Goal: Find specific page/section: Find specific page/section

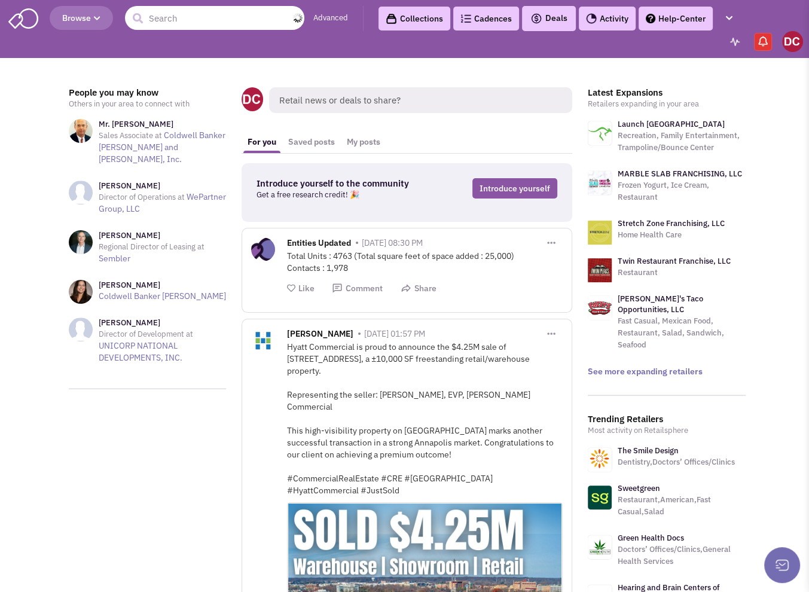
click at [240, 25] on input "text" at bounding box center [214, 18] width 179 height 24
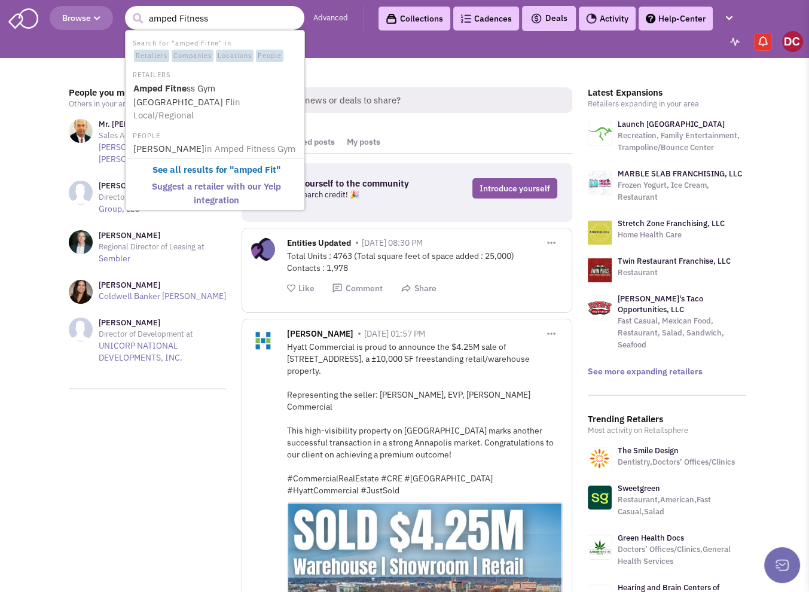
type input "amped Fitness"
click at [129, 10] on button "submit" at bounding box center [138, 19] width 18 height 18
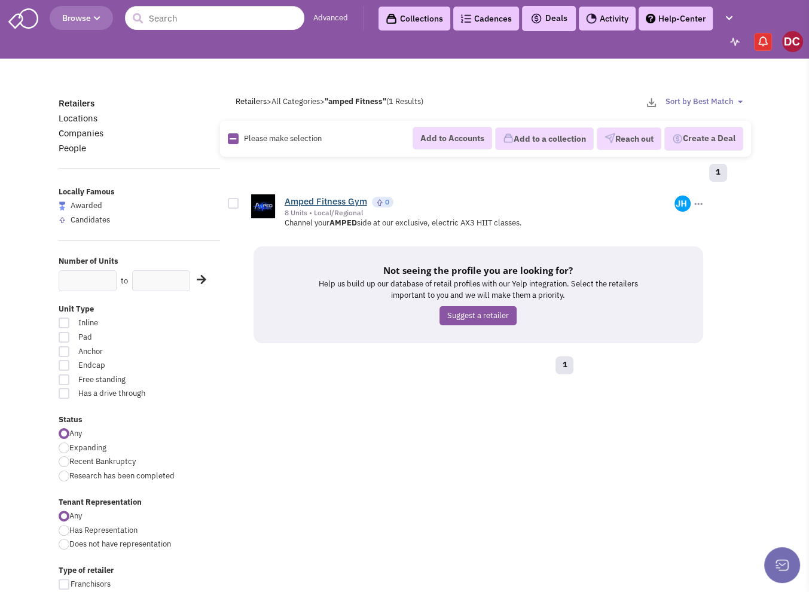
click at [333, 203] on link "Amped Fitness Gym" at bounding box center [326, 201] width 83 height 11
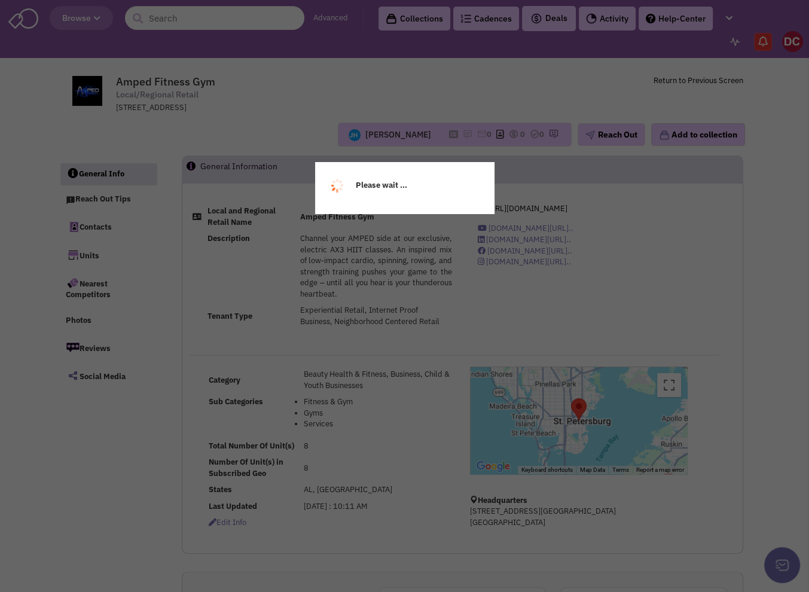
select select
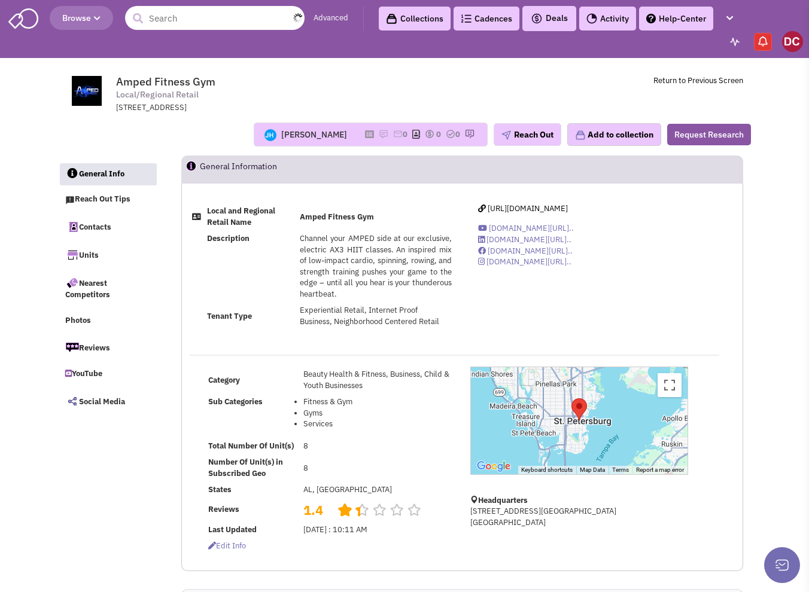
click at [215, 6] on input "text" at bounding box center [214, 18] width 179 height 24
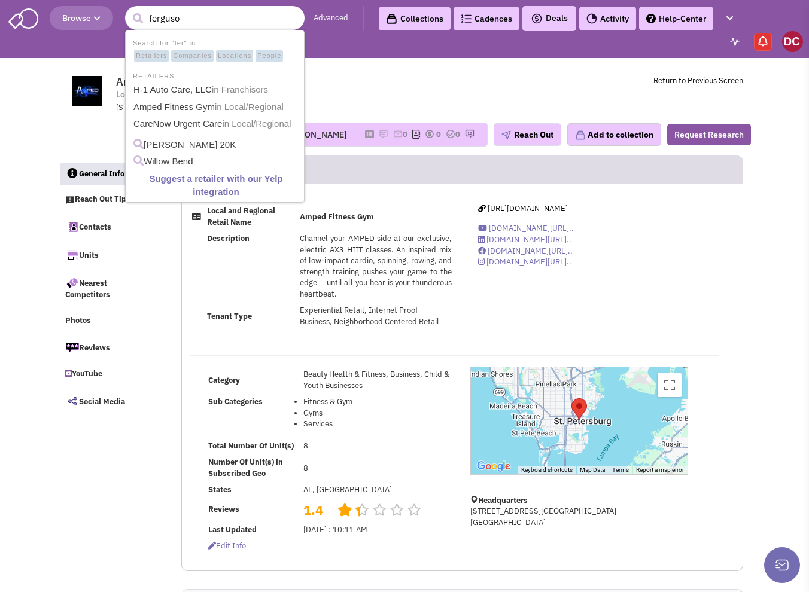
type input "ferguson"
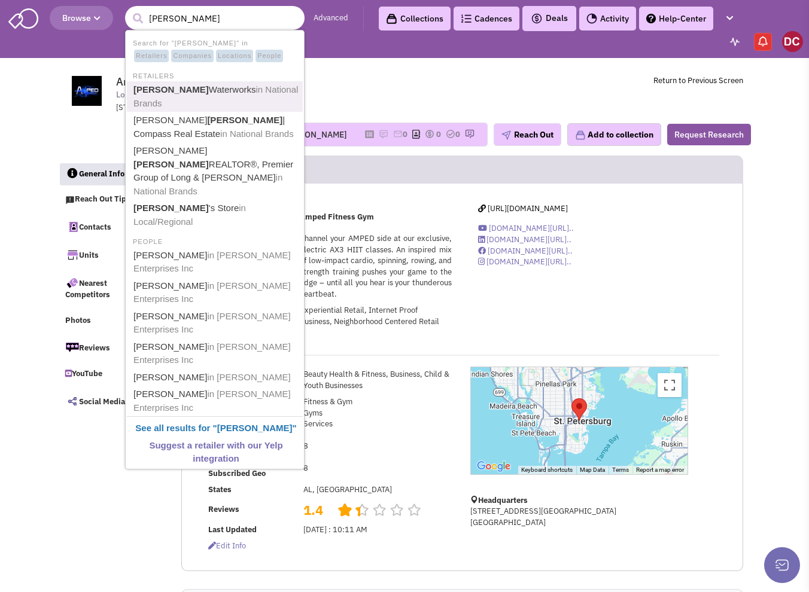
click at [188, 89] on link "Ferguson Waterworks in National Brands" at bounding box center [216, 96] width 172 height 29
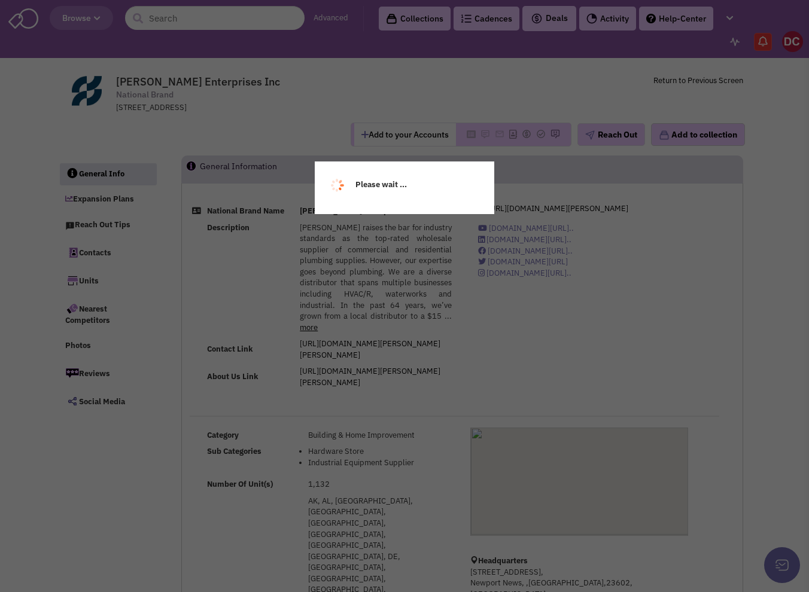
select select
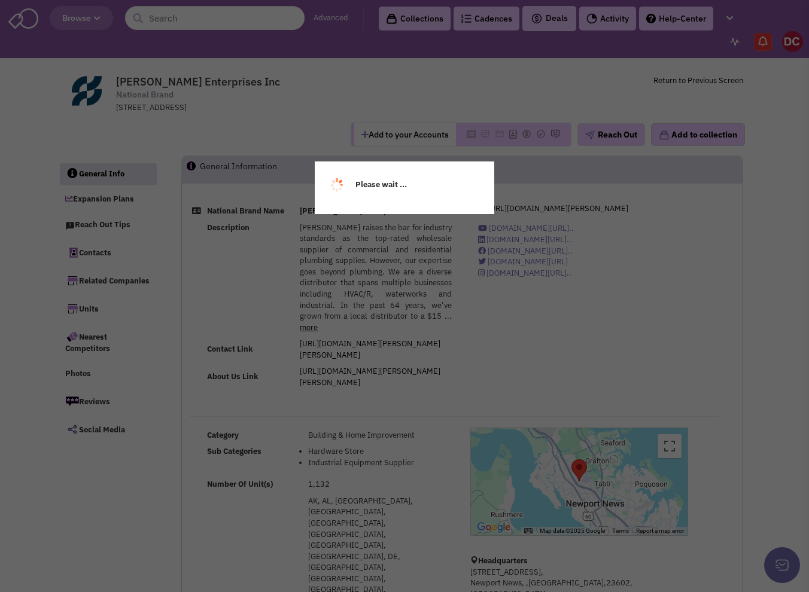
select select
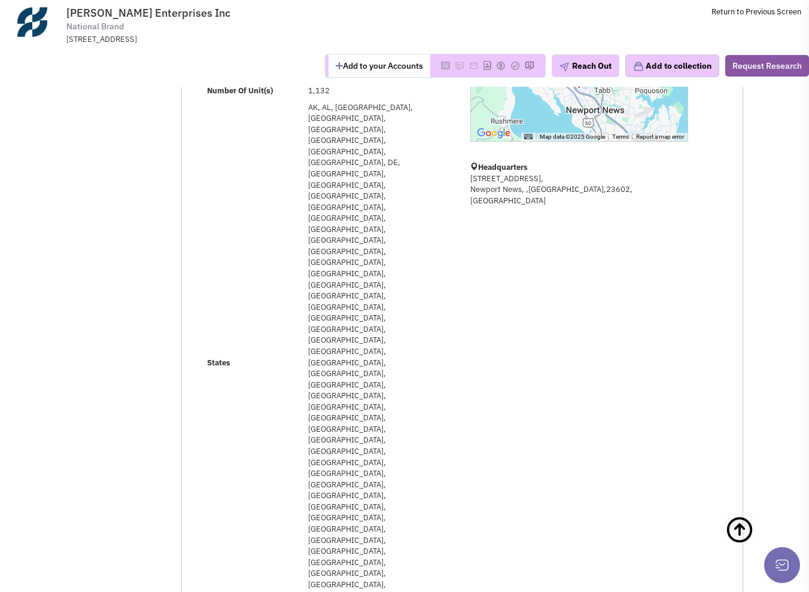
scroll to position [132, 0]
